Goal: Information Seeking & Learning: Learn about a topic

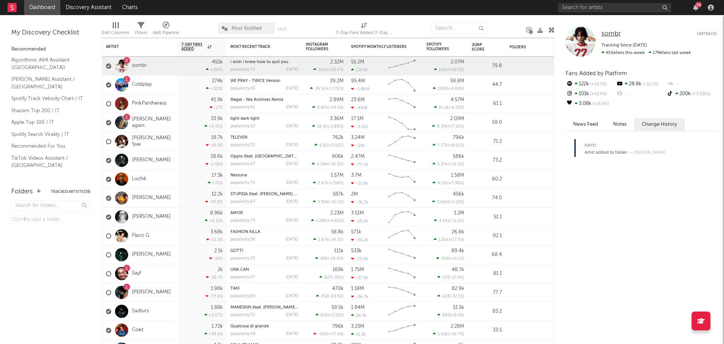
click at [612, 34] on span "sombr" at bounding box center [611, 34] width 19 height 6
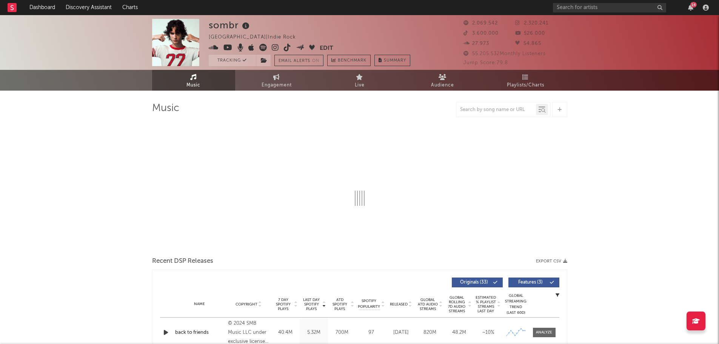
select select "6m"
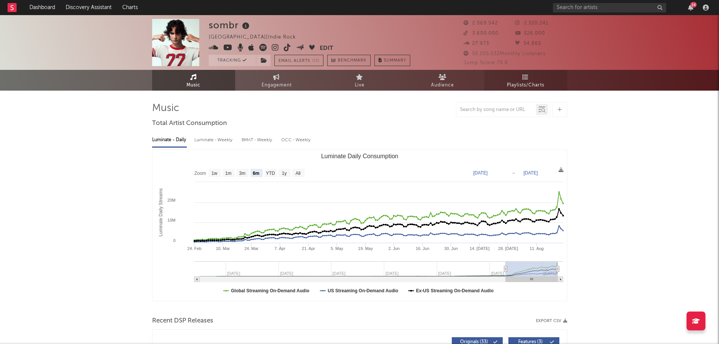
click at [521, 89] on span "Playlists/Charts" at bounding box center [525, 85] width 37 height 9
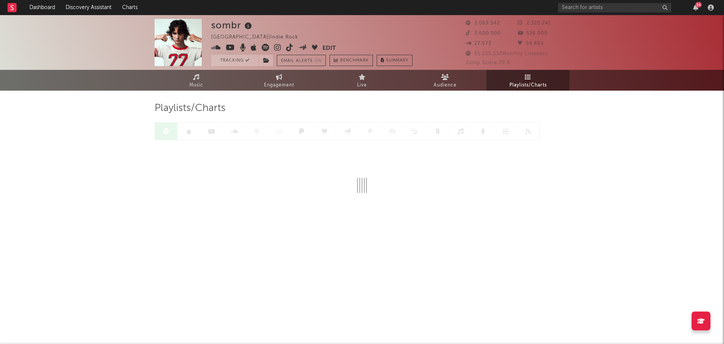
click at [524, 81] on span "Playlists/Charts" at bounding box center [528, 85] width 37 height 9
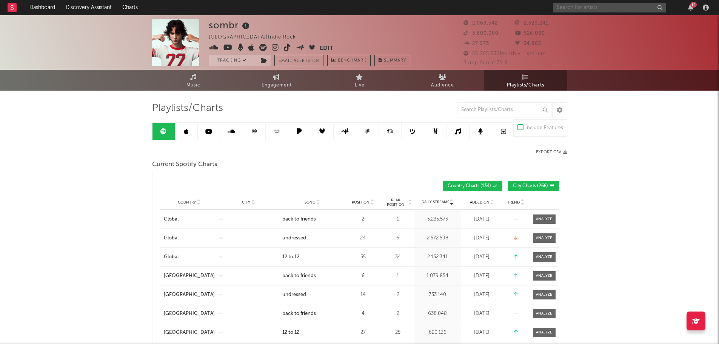
click at [579, 11] on input "text" at bounding box center [609, 7] width 113 height 9
click at [470, 151] on div "Export CSV" at bounding box center [464, 151] width 208 height 5
click at [485, 111] on input "text" at bounding box center [504, 109] width 94 height 15
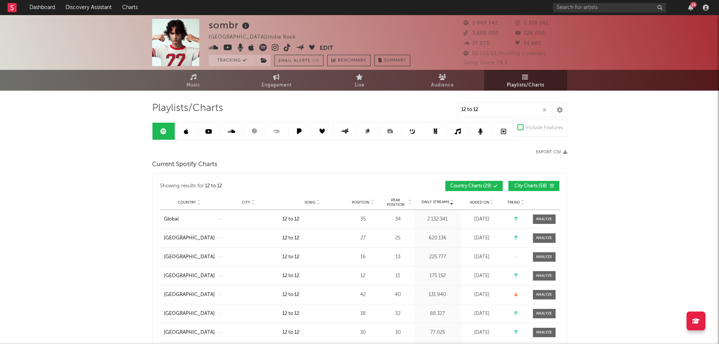
click at [520, 111] on input "12 to 12" at bounding box center [504, 109] width 94 height 15
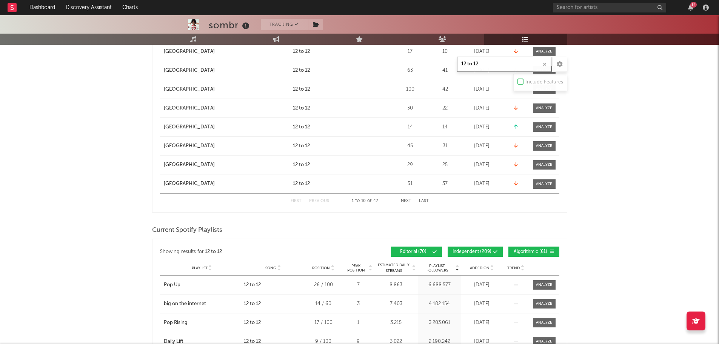
scroll to position [566, 0]
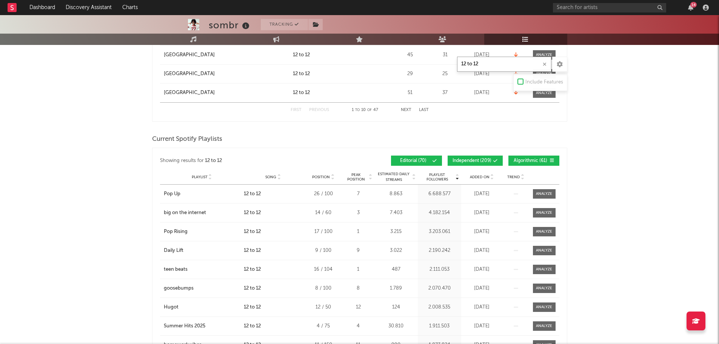
type input "12 to 12"
click at [472, 164] on button "Independent ( 209 )" at bounding box center [474, 160] width 55 height 10
click at [523, 159] on span "Algorithmic ( 61 )" at bounding box center [530, 160] width 35 height 5
click at [475, 174] on div "Added On" at bounding box center [482, 177] width 38 height 6
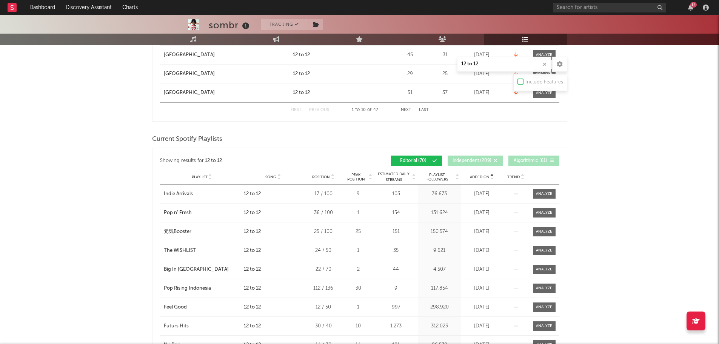
click at [475, 174] on div "Added On" at bounding box center [482, 177] width 38 height 6
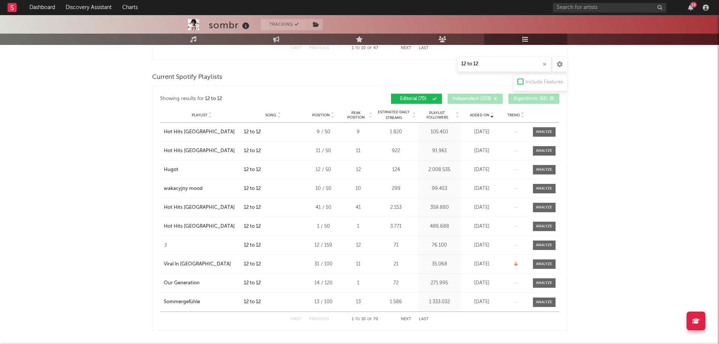
scroll to position [641, 0]
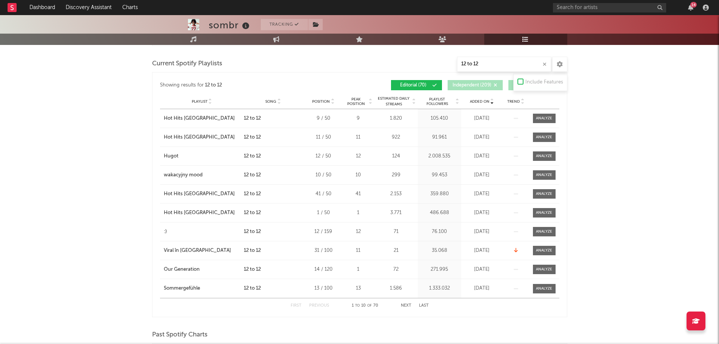
click at [403, 304] on button "Next" at bounding box center [406, 305] width 11 height 4
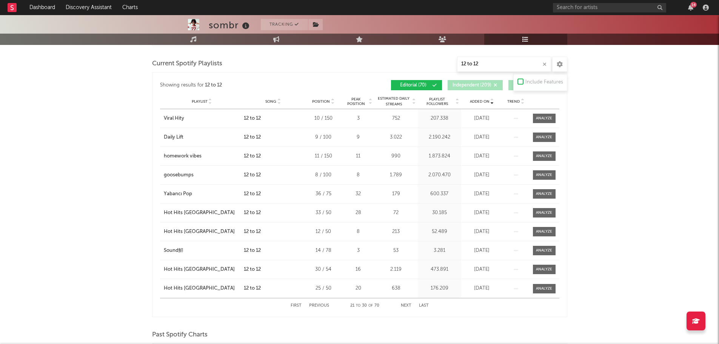
click at [403, 304] on button "Next" at bounding box center [406, 305] width 11 height 4
click at [148, 167] on div "sombr Tracking [GEOGRAPHIC_DATA] | Indie Rock Edit Tracking Email Alerts On Ben…" at bounding box center [359, 192] width 719 height 1636
